Goal: Information Seeking & Learning: Learn about a topic

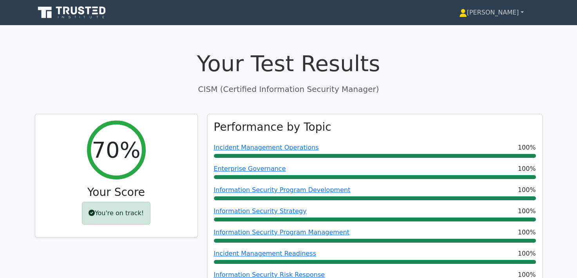
click at [508, 13] on link "[PERSON_NAME]" at bounding box center [492, 13] width 102 height 16
click at [488, 33] on link "Profile" at bounding box center [472, 31] width 62 height 13
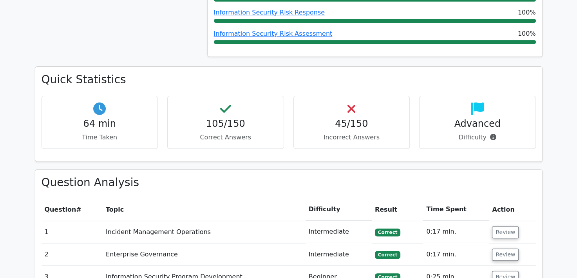
scroll to position [314, 0]
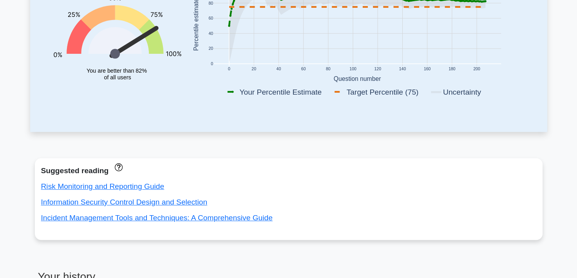
scroll to position [8, 0]
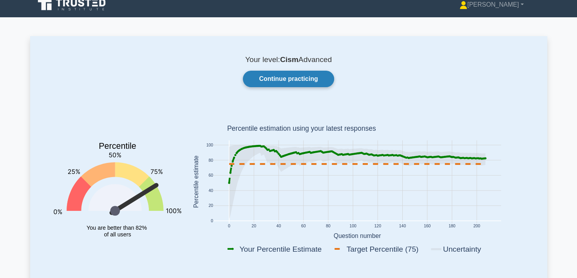
click at [306, 78] on link "Continue practicing" at bounding box center [288, 79] width 91 height 16
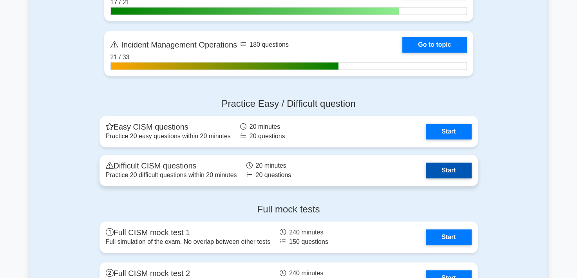
scroll to position [731, 0]
